Goal: Use online tool/utility: Utilize a website feature to perform a specific function

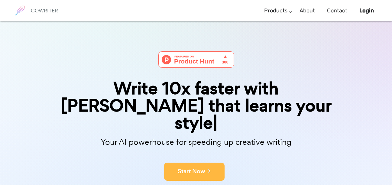
click at [192, 163] on button "Start Now" at bounding box center [194, 172] width 61 height 18
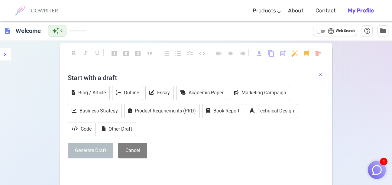
click at [320, 75] on button "×" at bounding box center [320, 75] width 3 height 9
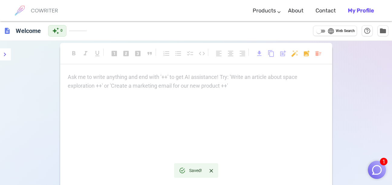
click at [248, 75] on p "Ask me to write anything and end with '++' to get AI assistance! Try: 'Write an…" at bounding box center [196, 77] width 257 height 9
click at [112, 80] on p "Ask me to write anything and end with '++' to get AI assistance! Try: 'Write an…" at bounding box center [196, 77] width 257 height 9
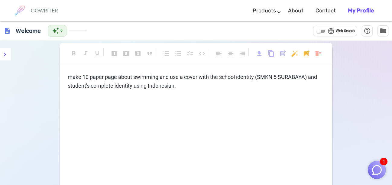
click at [381, 172] on img "button" at bounding box center [377, 169] width 11 height 11
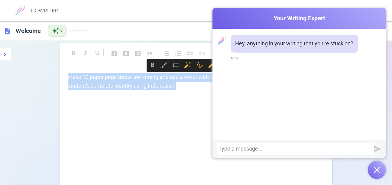
drag, startPoint x: 70, startPoint y: 78, endPoint x: 179, endPoint y: 90, distance: 109.6
click at [179, 90] on p "make 10 paper page about swimming and use a cover with the school identity (SMK…" at bounding box center [196, 82] width 257 height 18
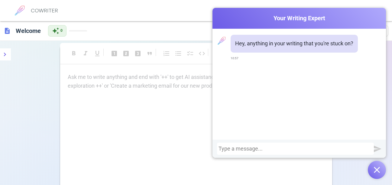
click at [246, 149] on div at bounding box center [296, 149] width 154 height 6
paste div
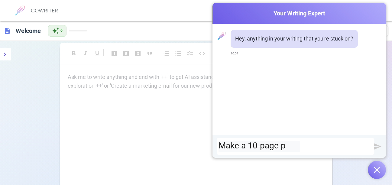
scroll to position [0, 0]
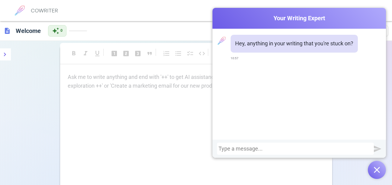
click at [237, 146] on div at bounding box center [296, 149] width 154 height 6
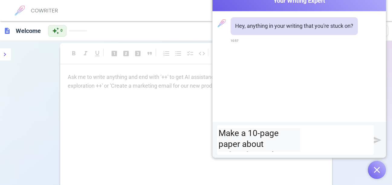
scroll to position [74, 0]
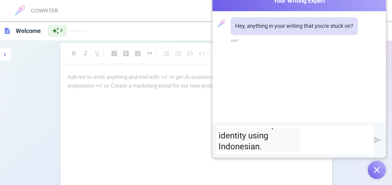
click at [376, 138] on img "submit" at bounding box center [378, 140] width 8 height 8
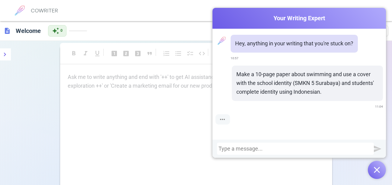
scroll to position [0, 0]
